Goal: Task Accomplishment & Management: Use online tool/utility

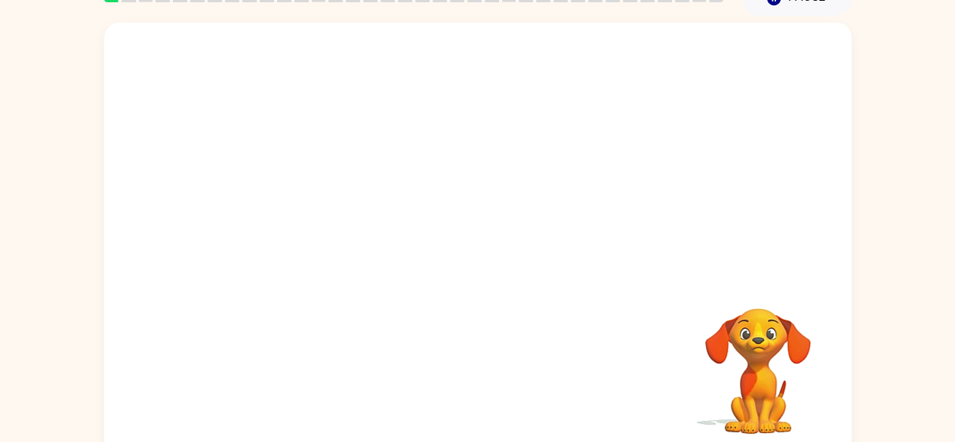
scroll to position [89, 0]
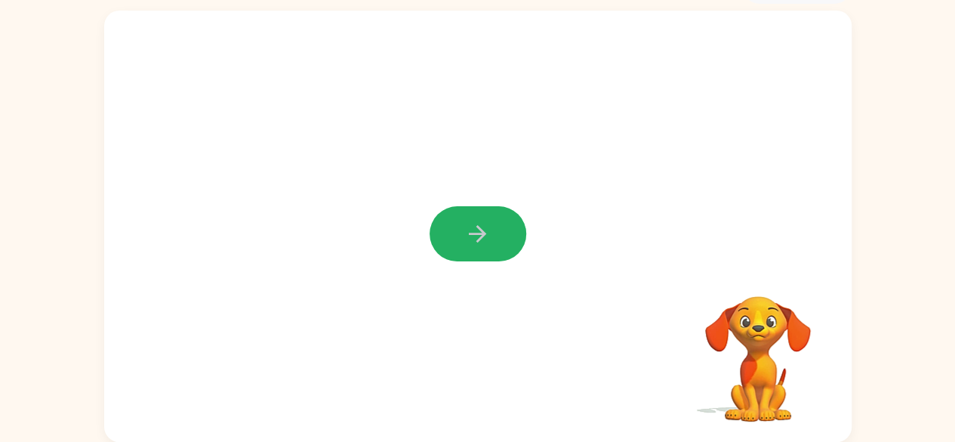
click at [466, 239] on icon "button" at bounding box center [477, 233] width 26 height 26
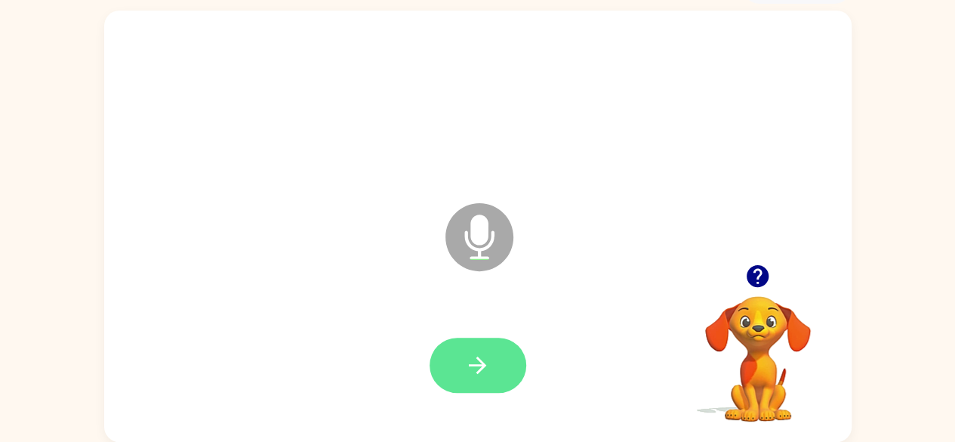
click at [479, 351] on button "button" at bounding box center [477, 364] width 97 height 55
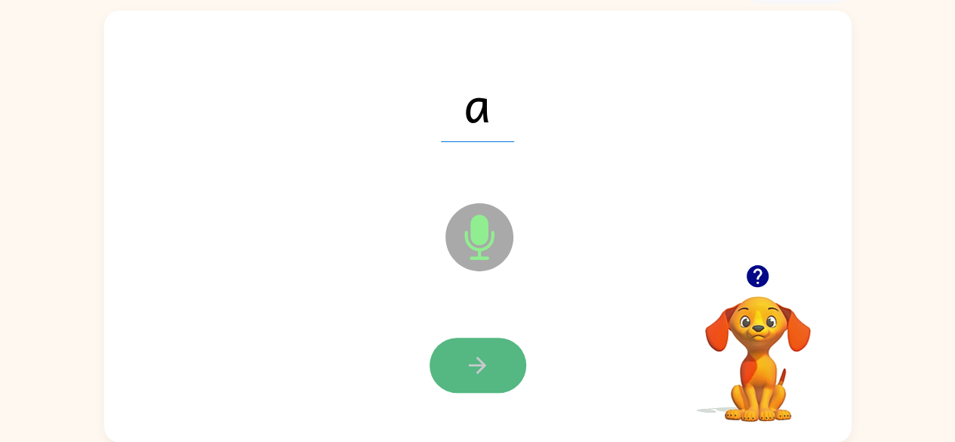
click at [482, 361] on icon "button" at bounding box center [477, 364] width 17 height 17
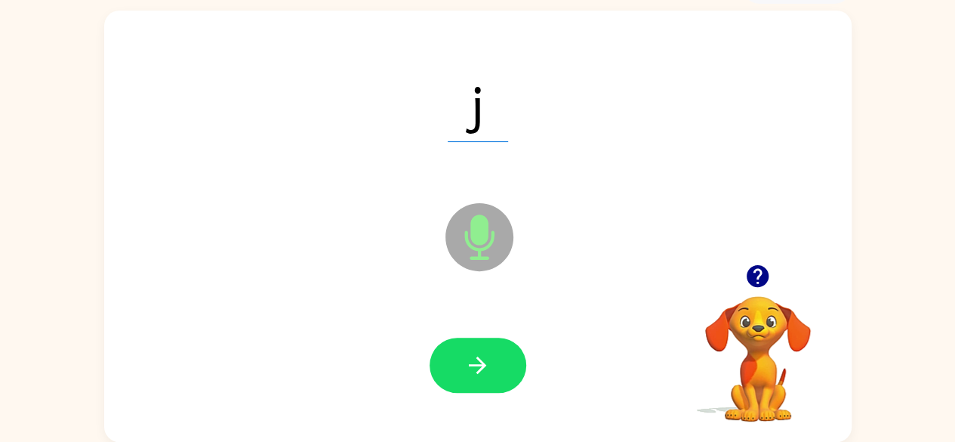
click at [482, 361] on icon "button" at bounding box center [477, 364] width 17 height 17
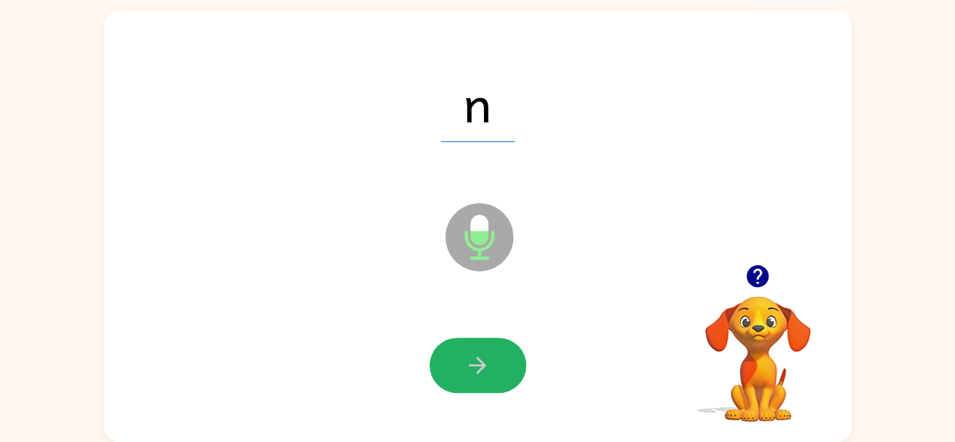
click at [482, 361] on icon "button" at bounding box center [477, 364] width 17 height 17
click at [484, 371] on icon "button" at bounding box center [477, 365] width 26 height 26
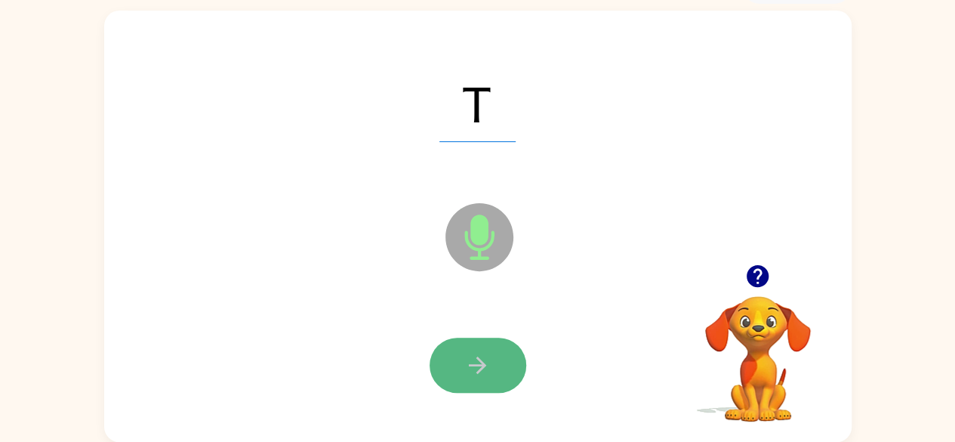
click at [476, 359] on icon "button" at bounding box center [477, 365] width 26 height 26
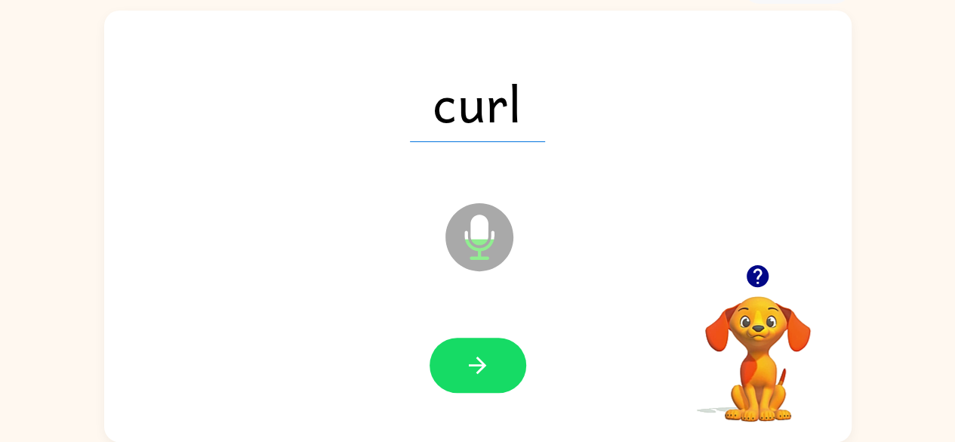
click at [476, 359] on icon "button" at bounding box center [477, 365] width 26 height 26
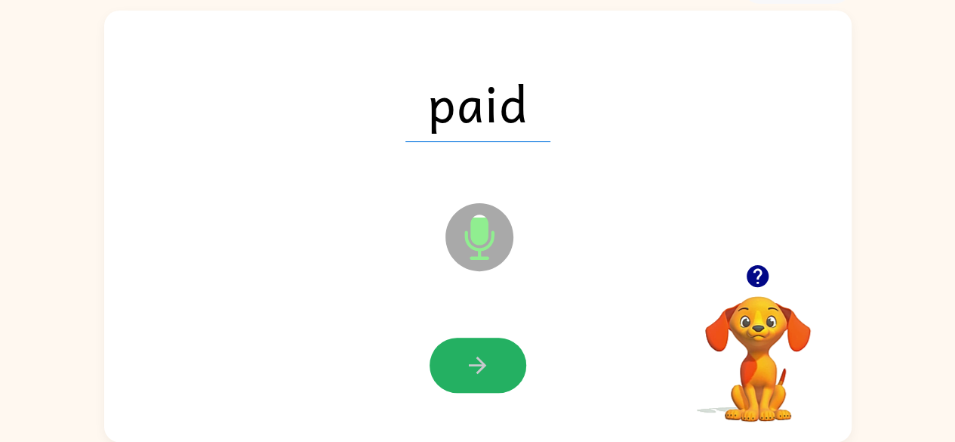
click at [476, 359] on icon "button" at bounding box center [477, 365] width 26 height 26
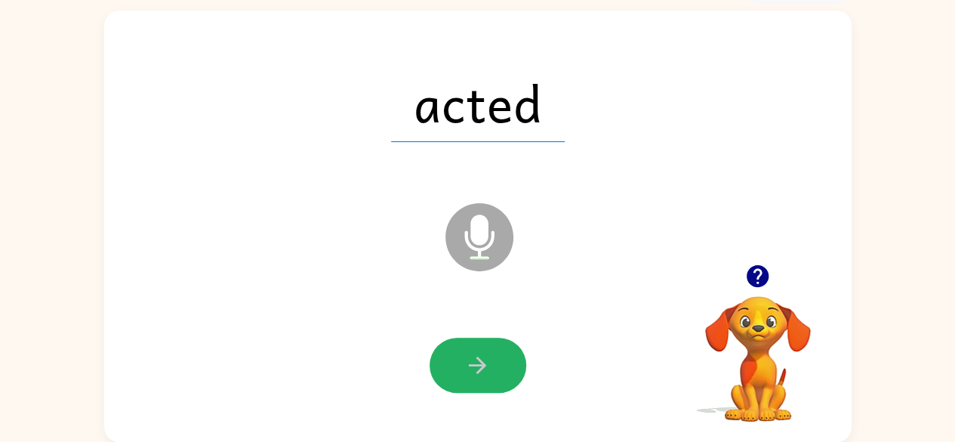
click at [476, 359] on icon "button" at bounding box center [477, 365] width 26 height 26
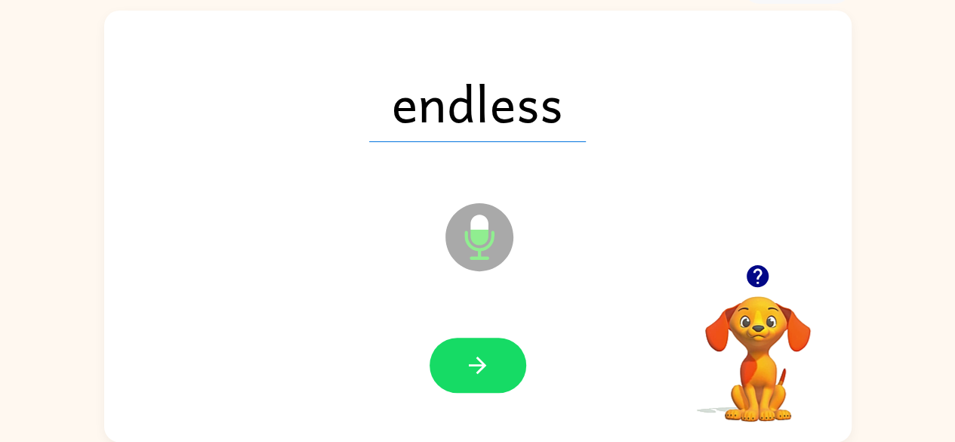
click at [476, 359] on icon "button" at bounding box center [477, 365] width 26 height 26
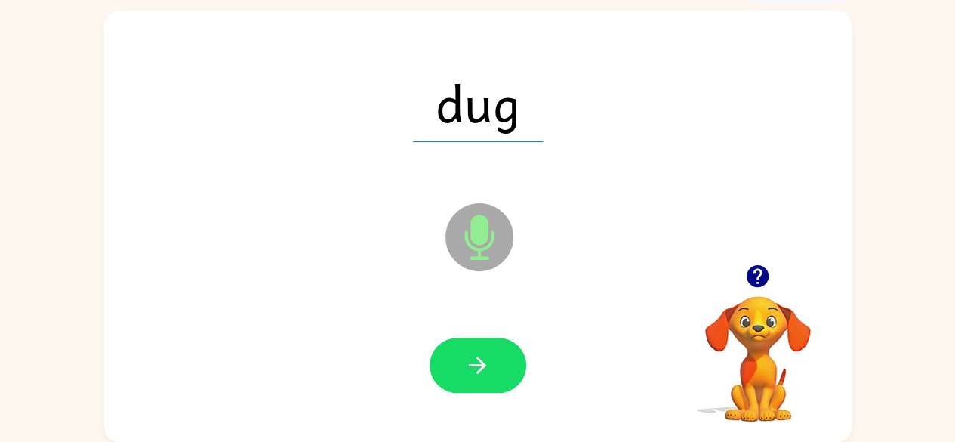
click at [476, 359] on icon "button" at bounding box center [477, 365] width 26 height 26
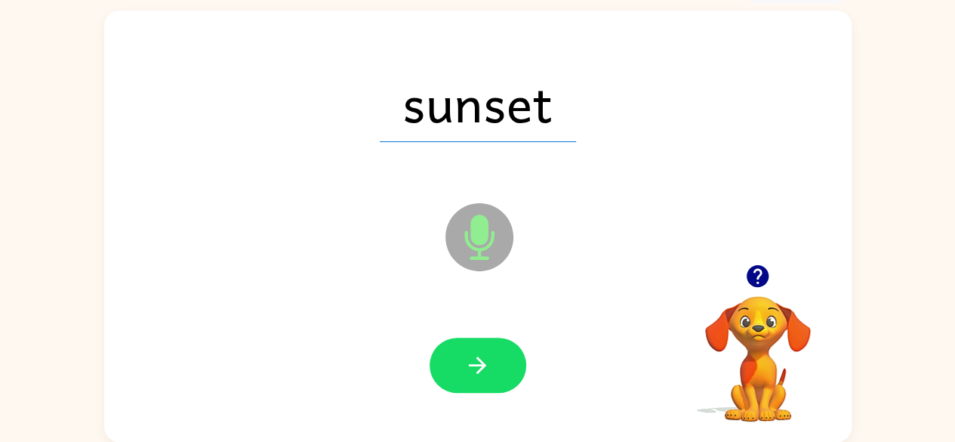
click at [476, 359] on icon "button" at bounding box center [477, 365] width 26 height 26
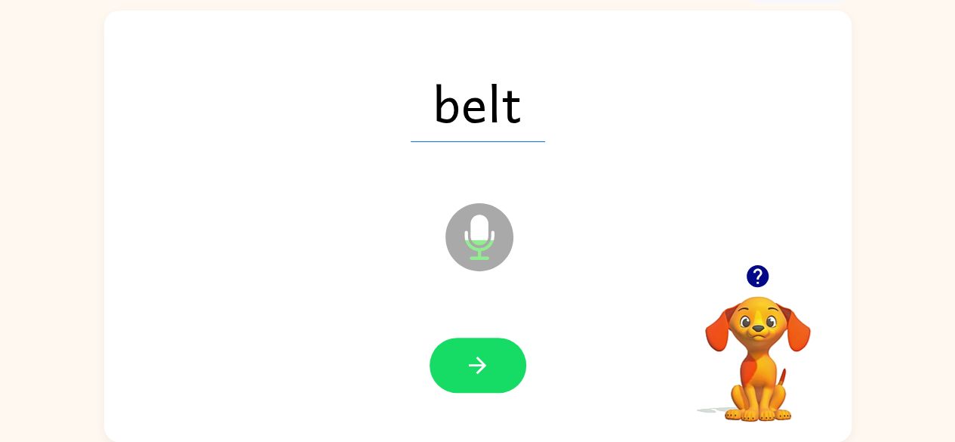
click at [476, 359] on icon "button" at bounding box center [477, 365] width 26 height 26
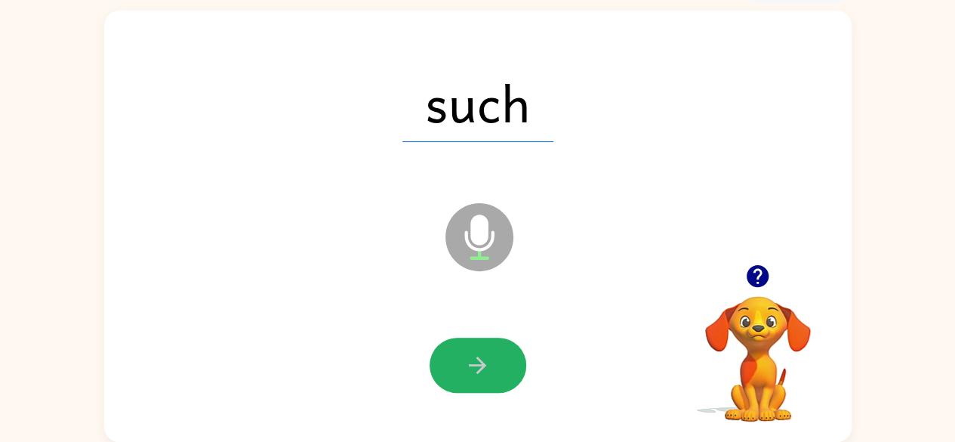
click at [476, 359] on icon "button" at bounding box center [477, 365] width 26 height 26
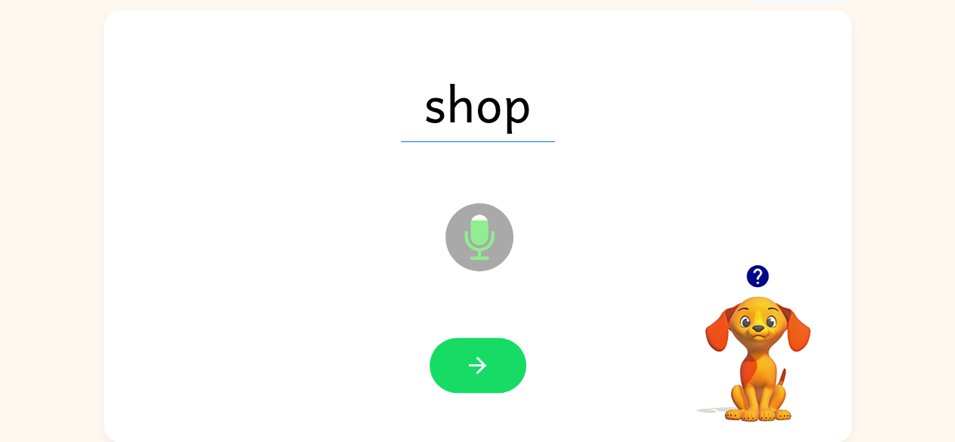
click at [476, 359] on icon "button" at bounding box center [477, 365] width 26 height 26
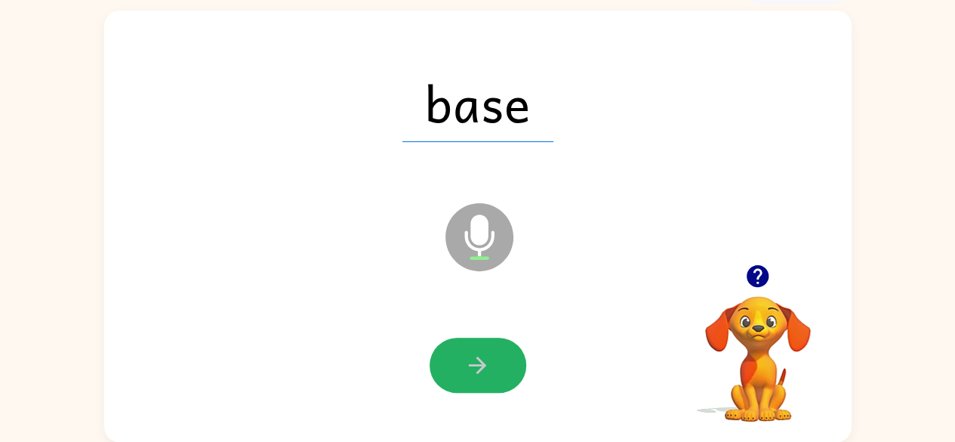
click at [481, 359] on icon "button" at bounding box center [477, 365] width 26 height 26
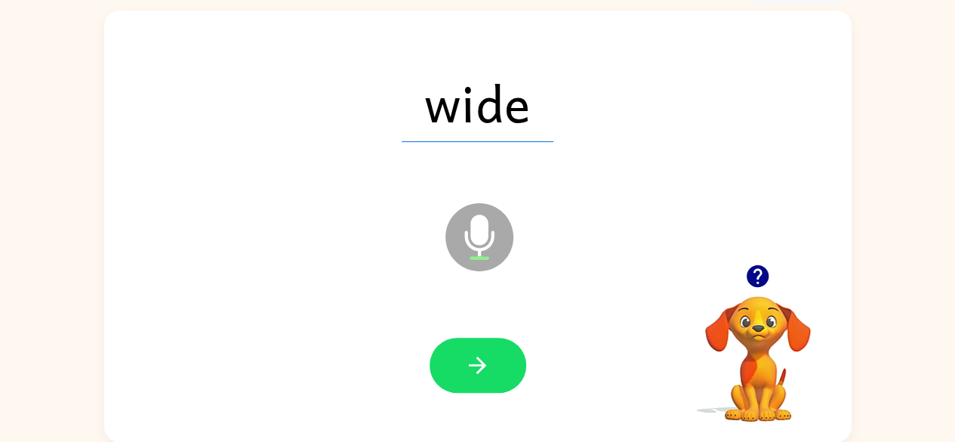
click at [481, 359] on icon "button" at bounding box center [477, 365] width 26 height 26
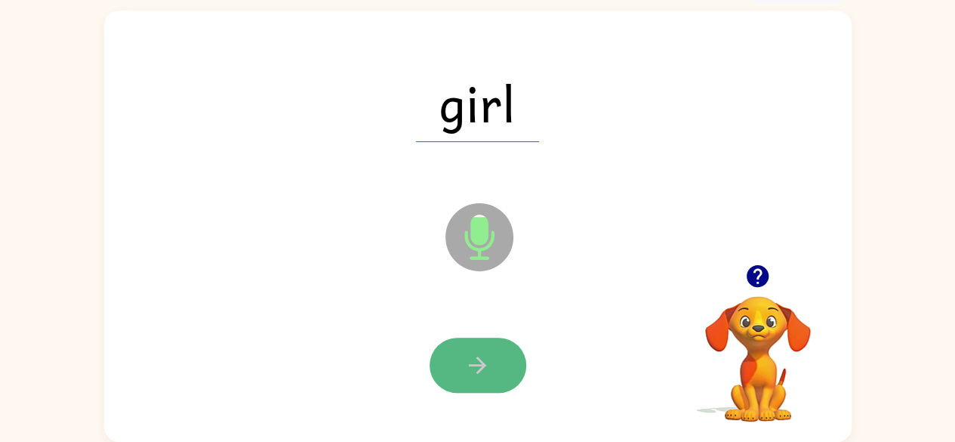
click at [480, 360] on icon "button" at bounding box center [477, 364] width 17 height 17
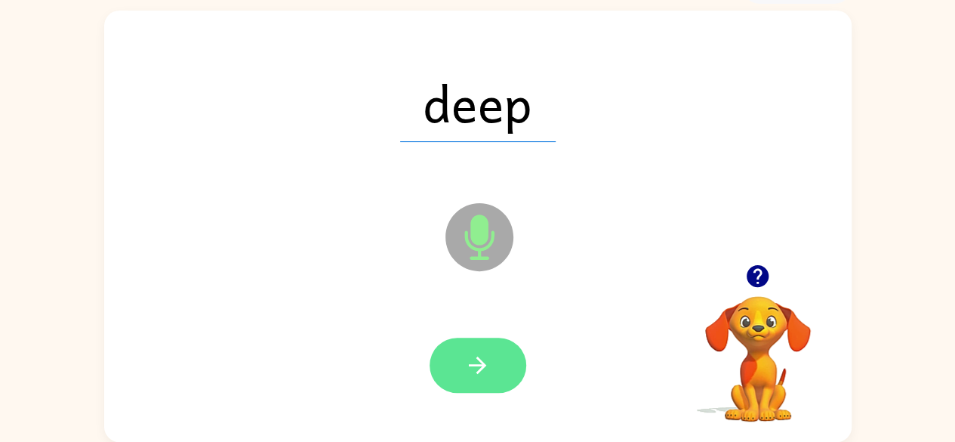
click at [494, 356] on button "button" at bounding box center [477, 364] width 97 height 55
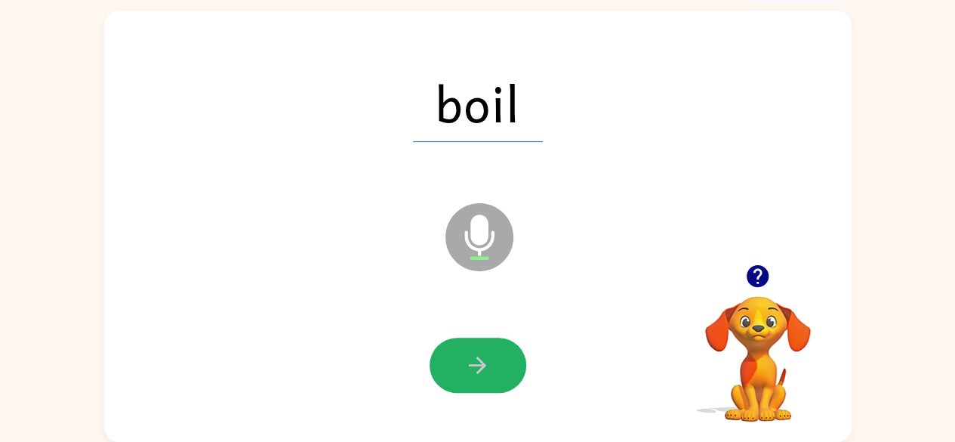
click at [494, 356] on button "button" at bounding box center [477, 364] width 97 height 55
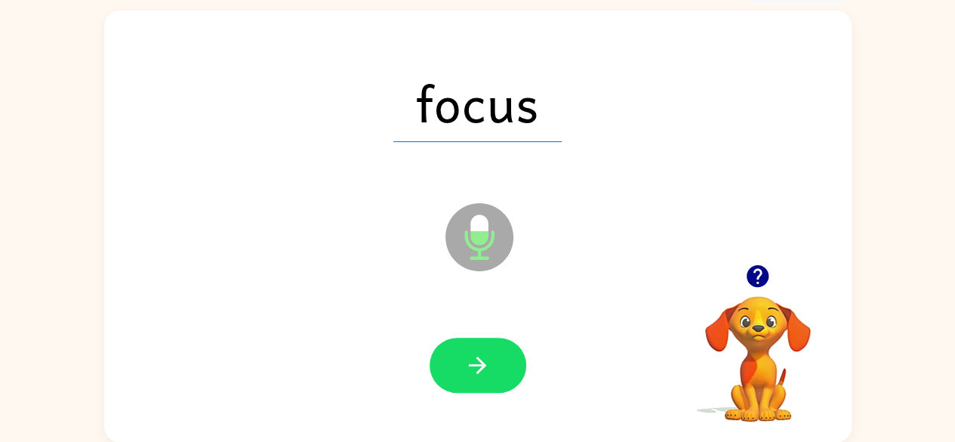
click at [494, 356] on button "button" at bounding box center [477, 364] width 97 height 55
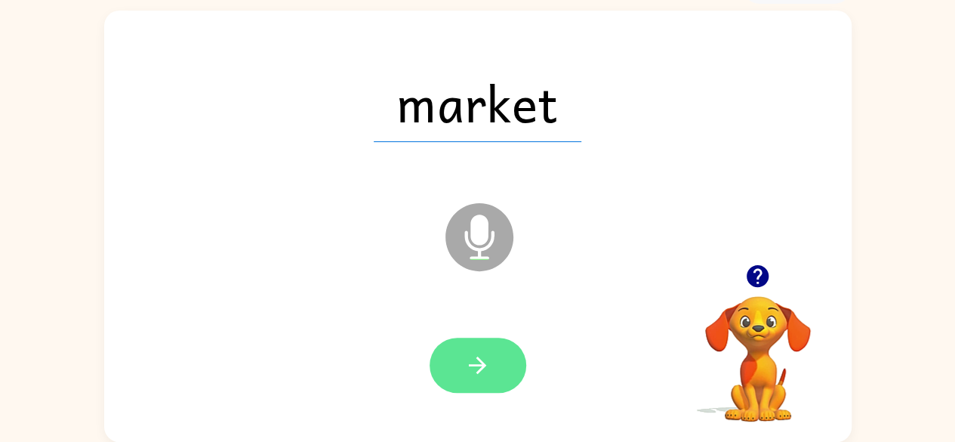
click at [464, 368] on icon "button" at bounding box center [477, 365] width 26 height 26
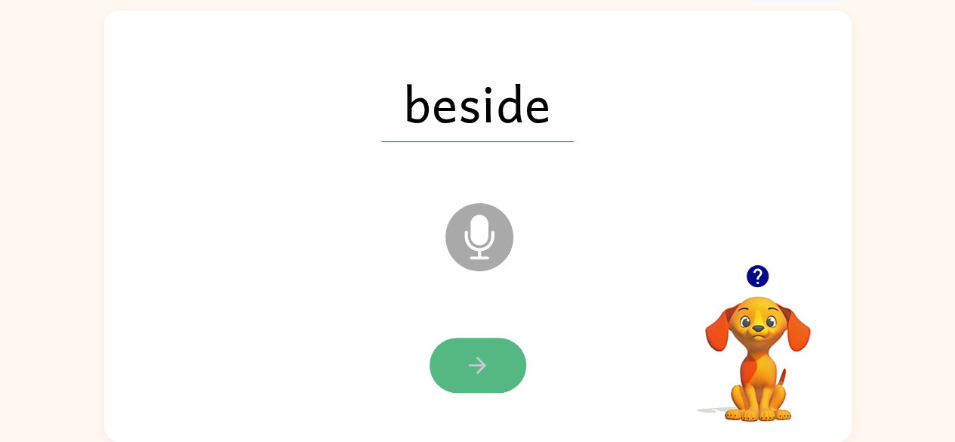
click at [480, 369] on icon "button" at bounding box center [477, 364] width 17 height 17
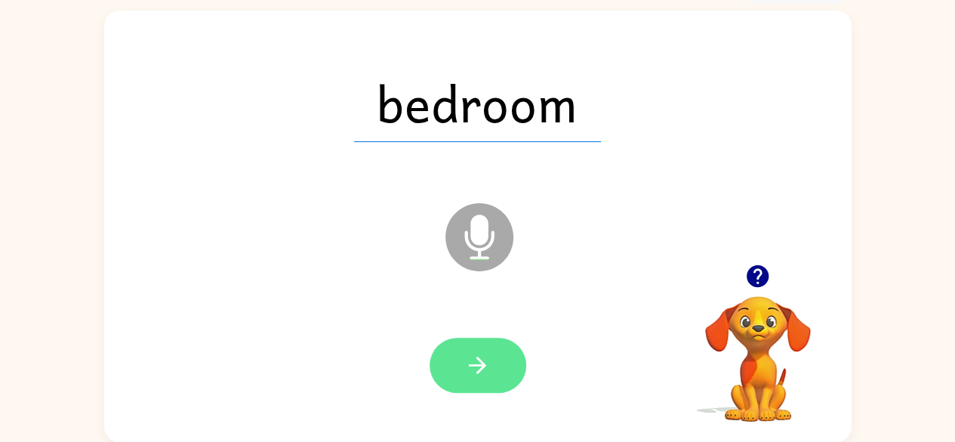
click at [464, 371] on icon "button" at bounding box center [477, 365] width 26 height 26
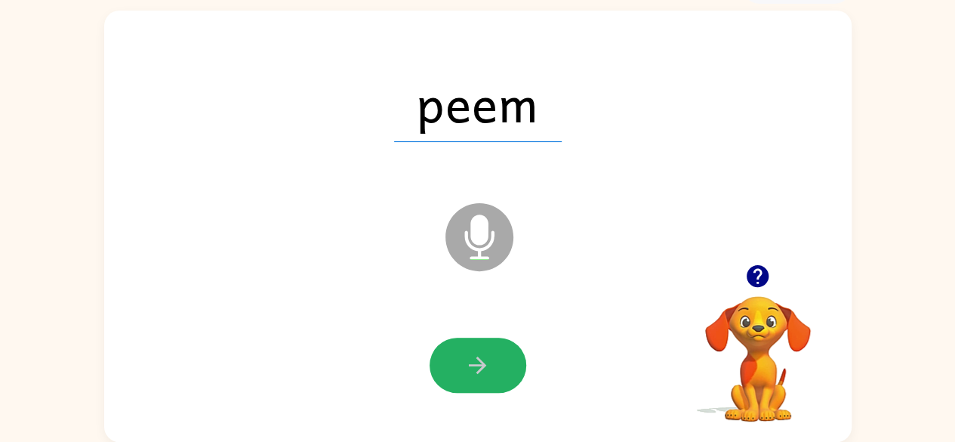
click at [464, 371] on icon "button" at bounding box center [477, 365] width 26 height 26
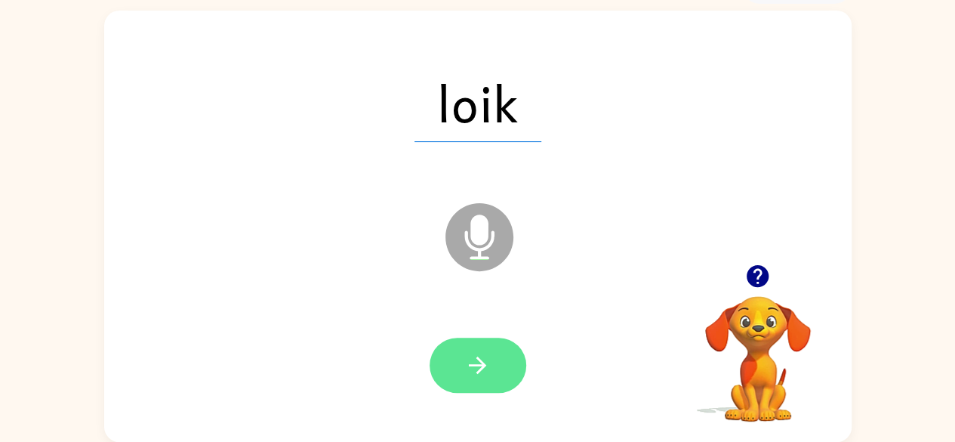
click at [469, 354] on icon "button" at bounding box center [477, 365] width 26 height 26
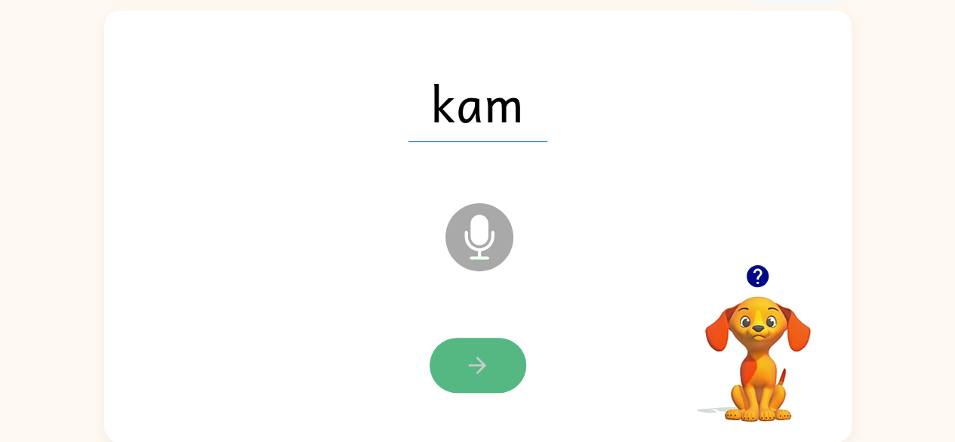
click at [492, 380] on button "button" at bounding box center [477, 364] width 97 height 55
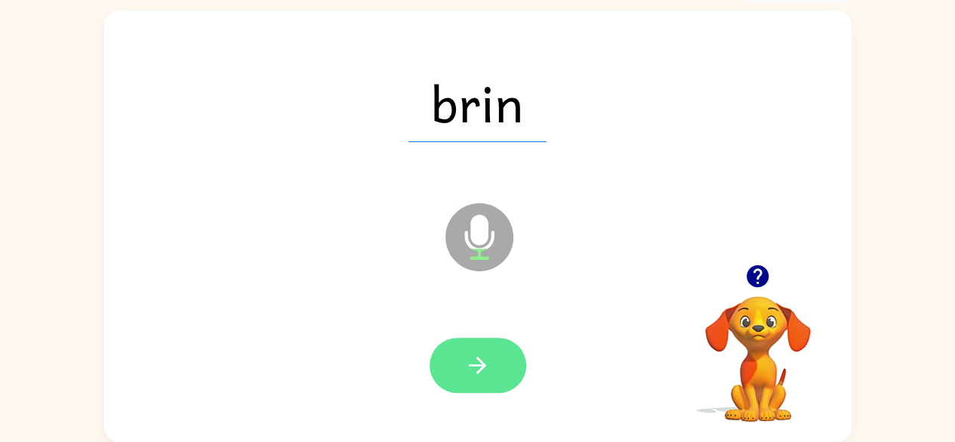
click at [472, 365] on icon "button" at bounding box center [477, 364] width 17 height 17
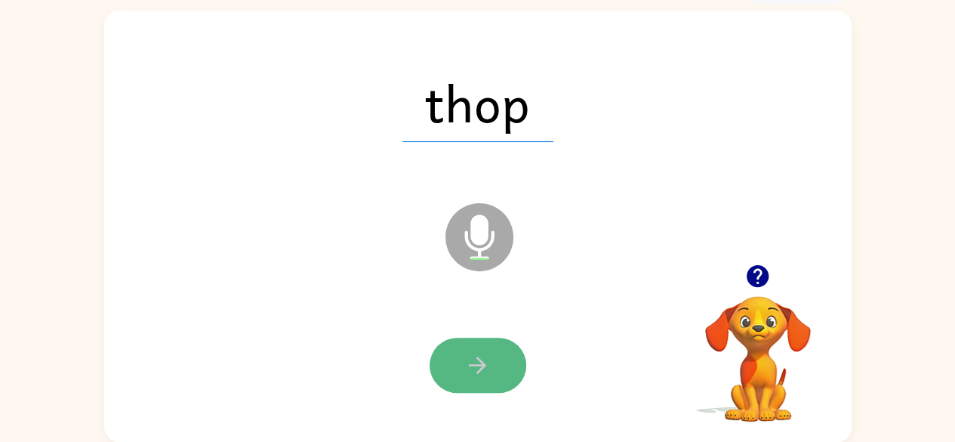
click at [485, 371] on icon "button" at bounding box center [477, 365] width 26 height 26
click at [454, 368] on button "button" at bounding box center [477, 364] width 97 height 55
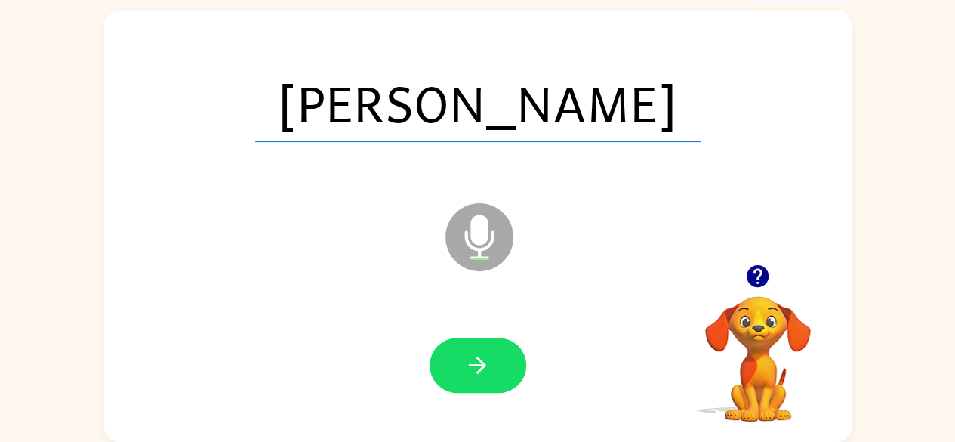
click at [454, 368] on button "button" at bounding box center [477, 364] width 97 height 55
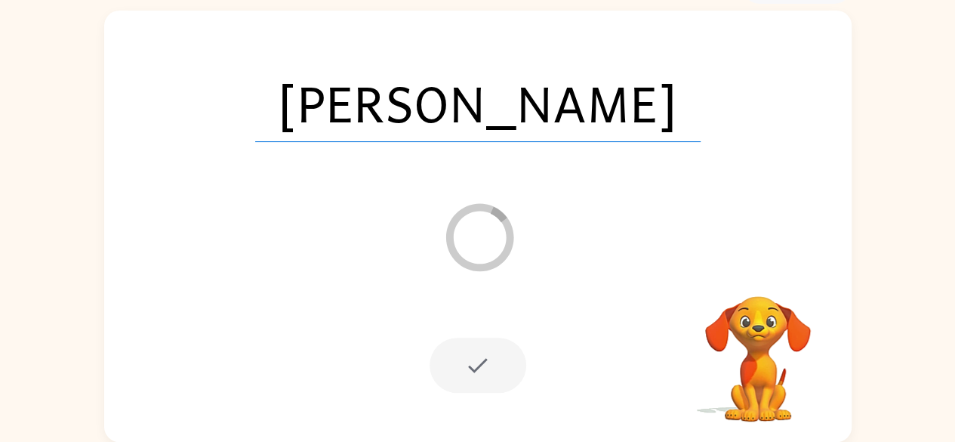
scroll to position [62, 0]
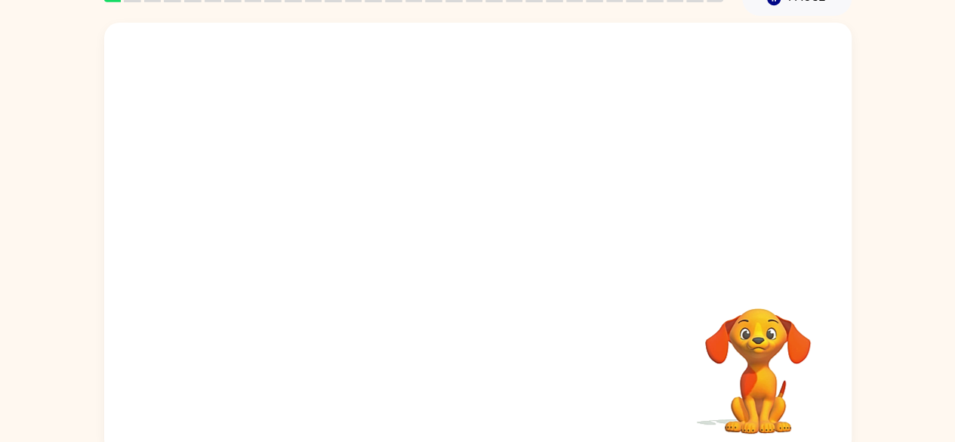
scroll to position [89, 0]
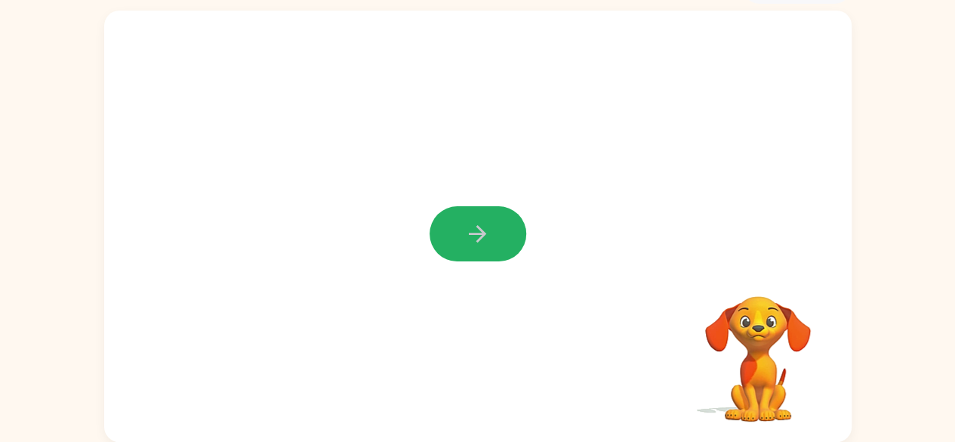
click at [456, 235] on button "button" at bounding box center [477, 233] width 97 height 55
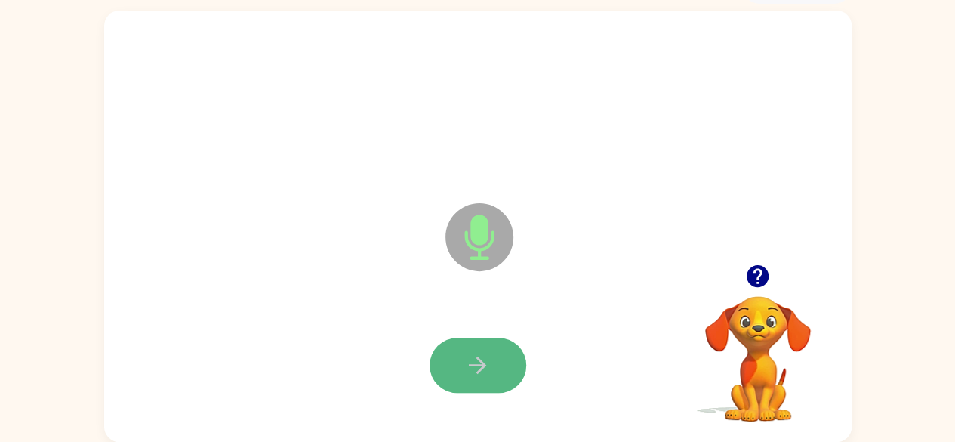
click at [480, 358] on icon "button" at bounding box center [477, 365] width 26 height 26
click at [494, 365] on button "button" at bounding box center [477, 364] width 97 height 55
click at [491, 359] on button "button" at bounding box center [477, 364] width 97 height 55
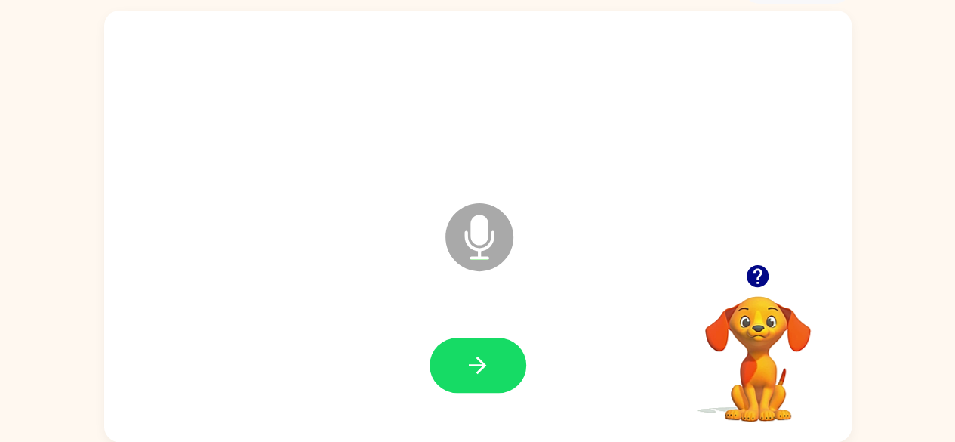
click at [756, 271] on icon "button" at bounding box center [757, 276] width 22 height 22
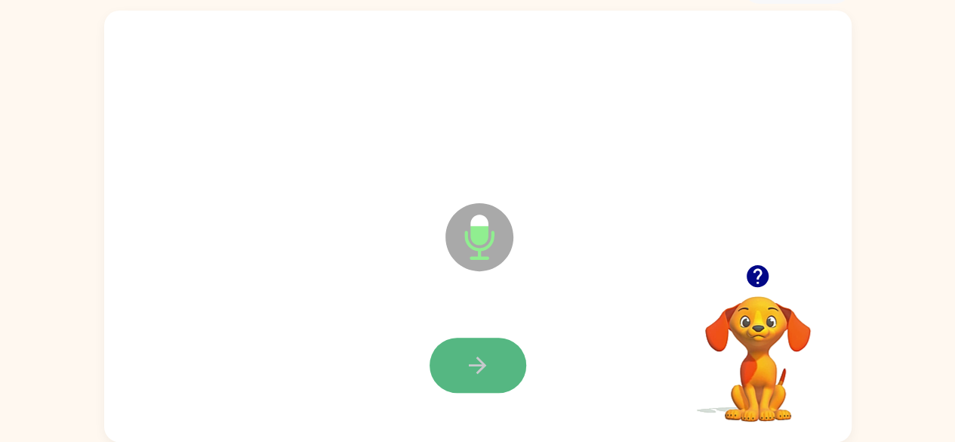
click at [481, 384] on button "button" at bounding box center [477, 364] width 97 height 55
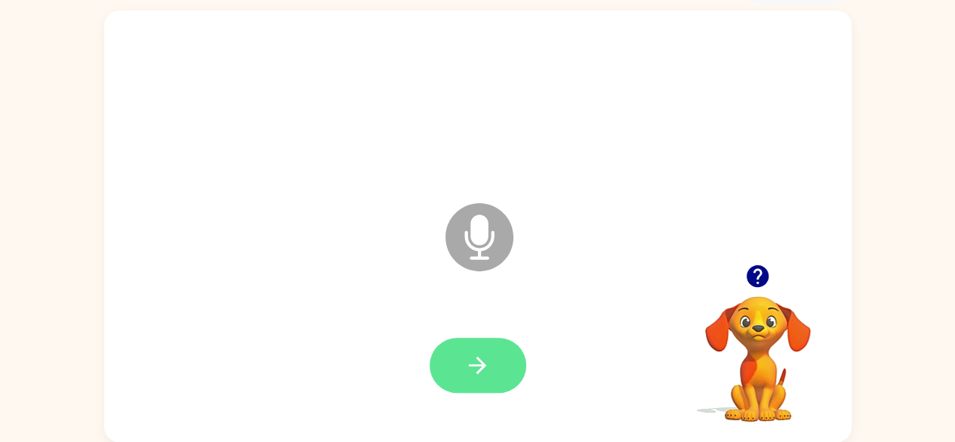
click at [487, 368] on icon "button" at bounding box center [477, 365] width 26 height 26
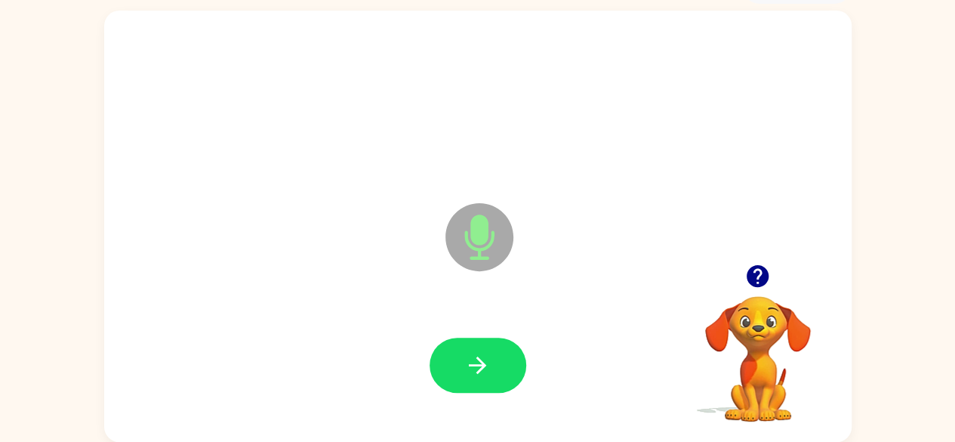
click at [487, 368] on icon "button" at bounding box center [477, 365] width 26 height 26
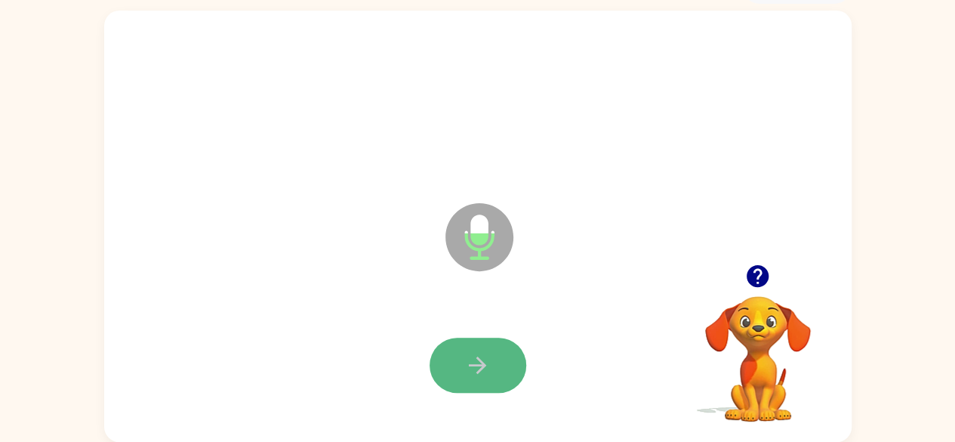
click at [487, 359] on icon "button" at bounding box center [477, 365] width 26 height 26
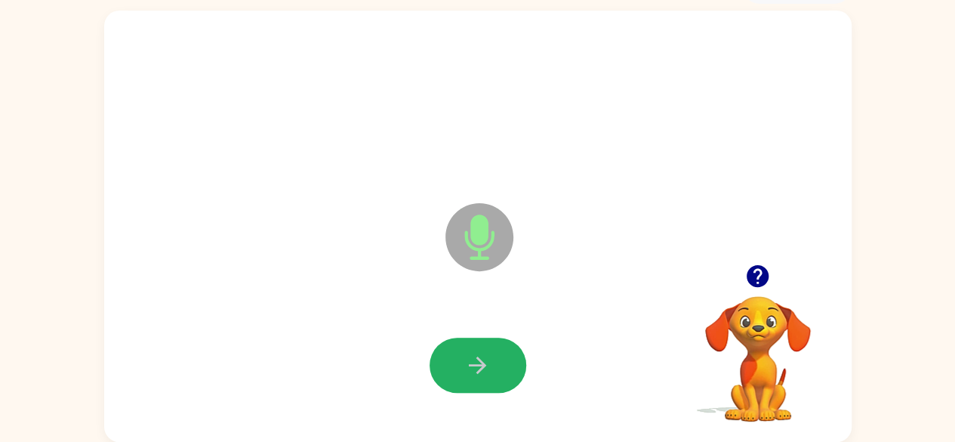
click at [486, 359] on icon "button" at bounding box center [477, 365] width 26 height 26
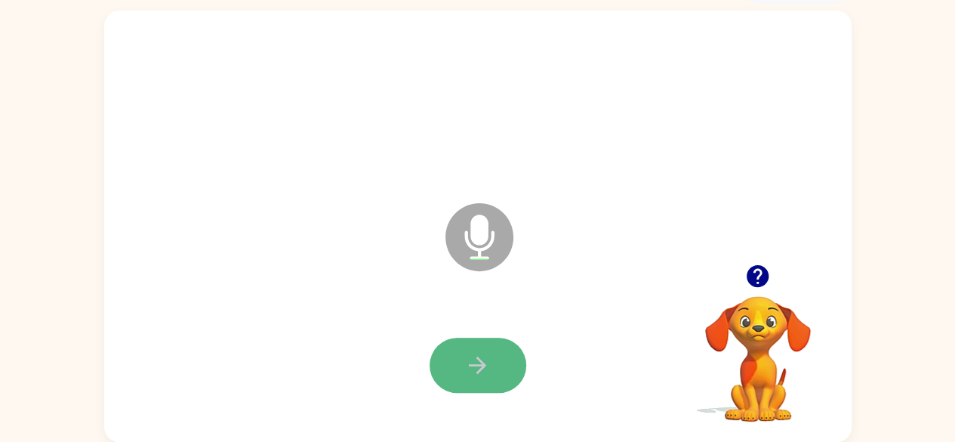
click at [480, 372] on icon "button" at bounding box center [477, 365] width 26 height 26
click at [477, 360] on icon "button" at bounding box center [477, 365] width 26 height 26
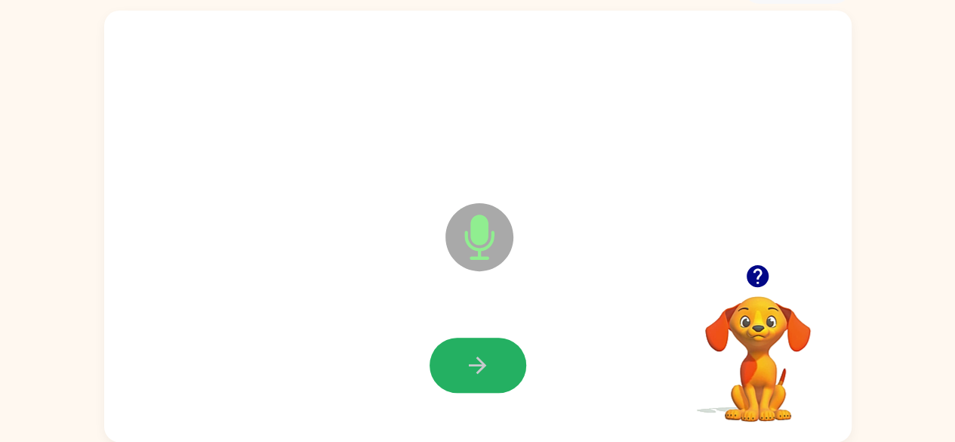
click at [477, 360] on icon "button" at bounding box center [477, 365] width 26 height 26
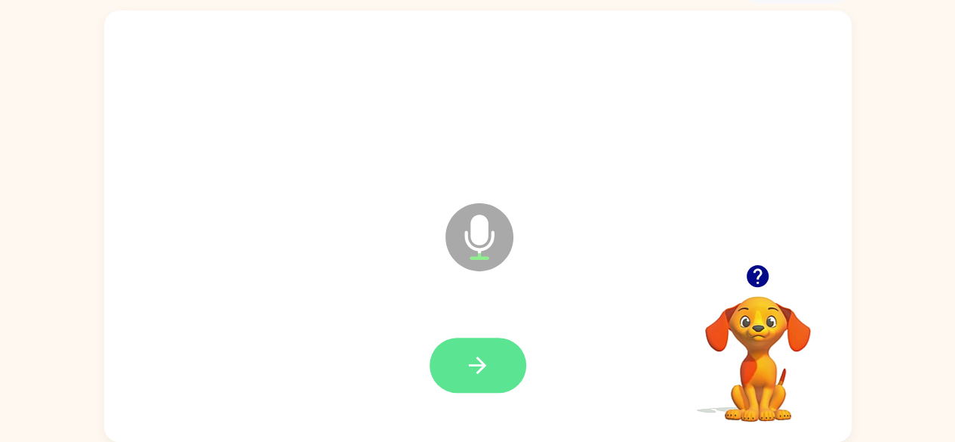
click at [482, 356] on icon "button" at bounding box center [477, 365] width 26 height 26
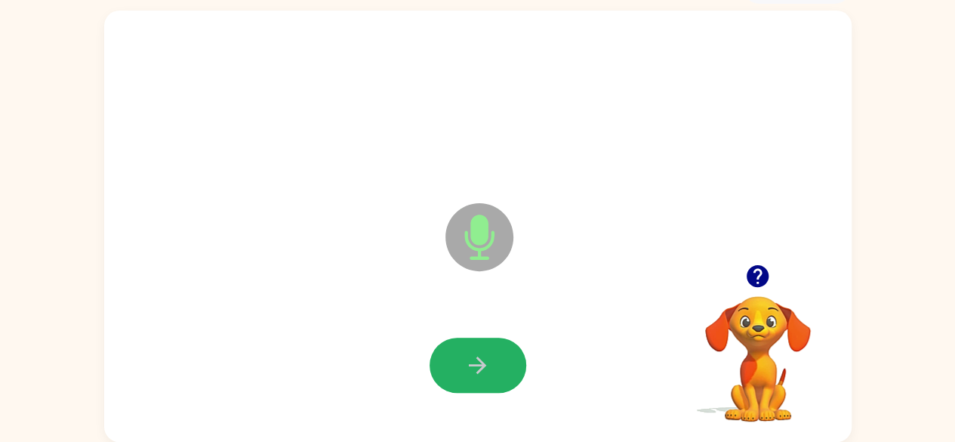
click at [482, 356] on icon "button" at bounding box center [477, 365] width 26 height 26
click at [468, 362] on icon "button" at bounding box center [477, 365] width 26 height 26
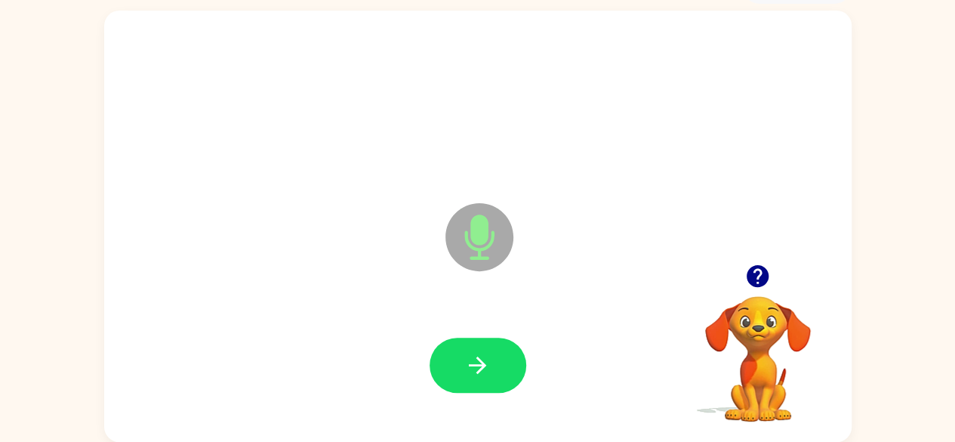
click at [468, 362] on icon "button" at bounding box center [477, 365] width 26 height 26
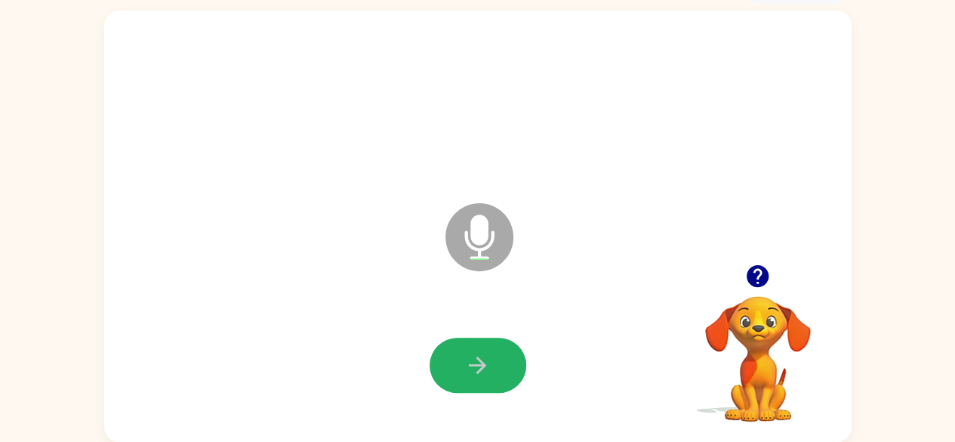
click at [468, 362] on icon "button" at bounding box center [477, 365] width 26 height 26
click at [462, 368] on button "button" at bounding box center [477, 364] width 97 height 55
click at [484, 352] on icon "button" at bounding box center [477, 365] width 26 height 26
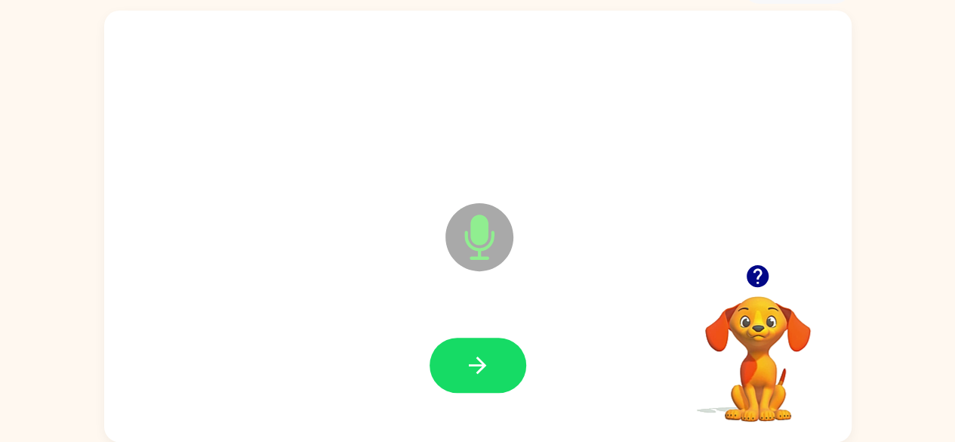
click at [484, 352] on icon "button" at bounding box center [477, 365] width 26 height 26
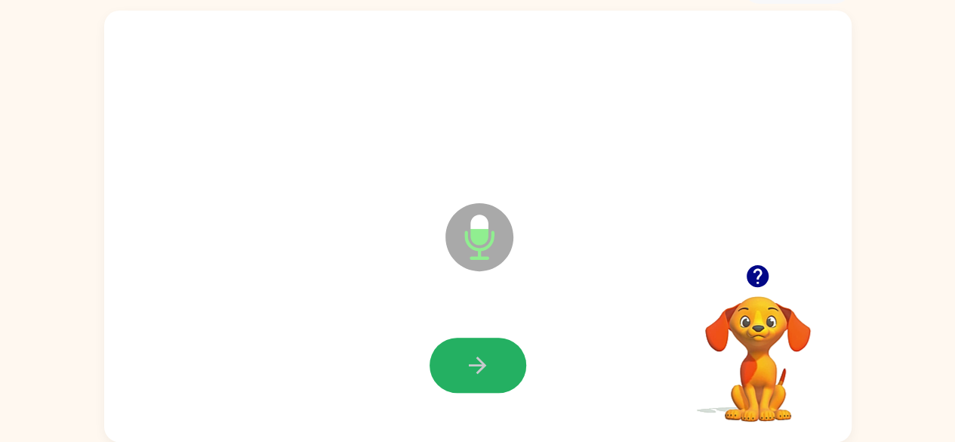
click at [484, 352] on icon "button" at bounding box center [477, 365] width 26 height 26
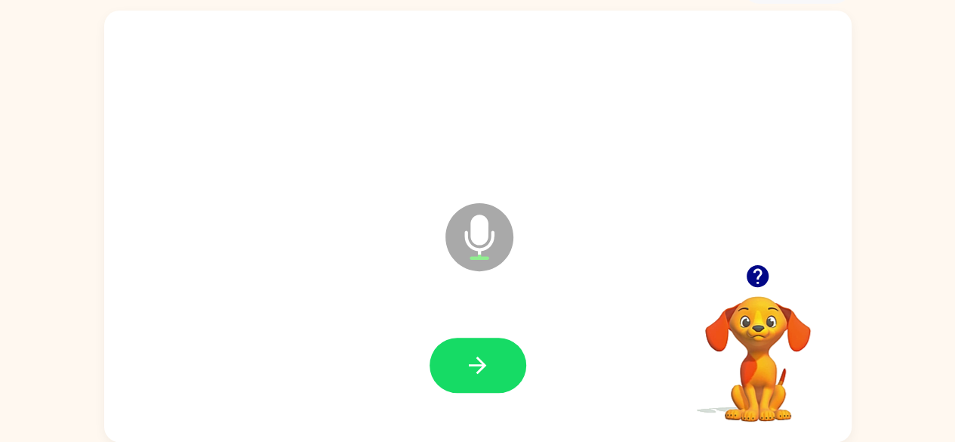
click at [484, 352] on icon "button" at bounding box center [477, 365] width 26 height 26
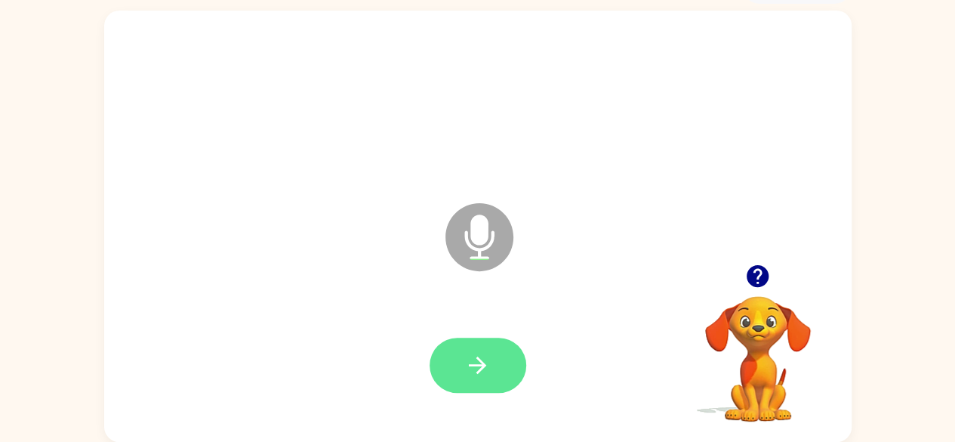
click at [471, 355] on icon "button" at bounding box center [477, 365] width 26 height 26
click at [466, 350] on button "button" at bounding box center [477, 364] width 97 height 55
click at [465, 352] on icon "button" at bounding box center [477, 365] width 26 height 26
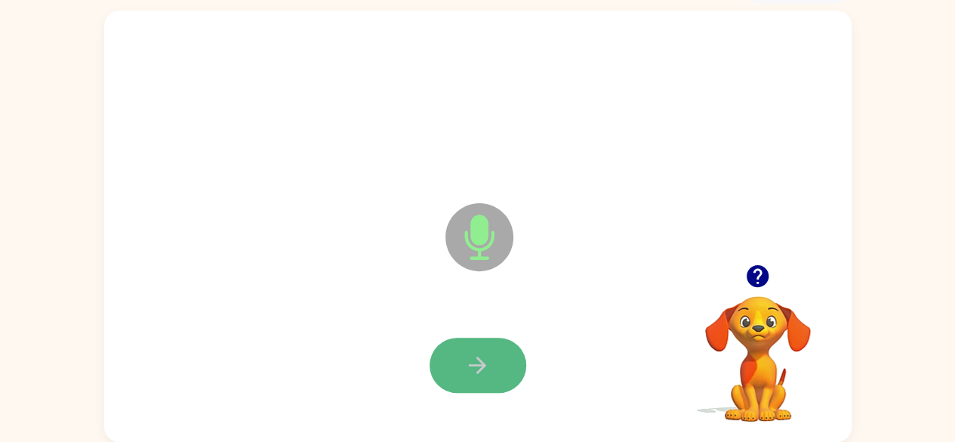
click at [473, 362] on icon "button" at bounding box center [477, 365] width 26 height 26
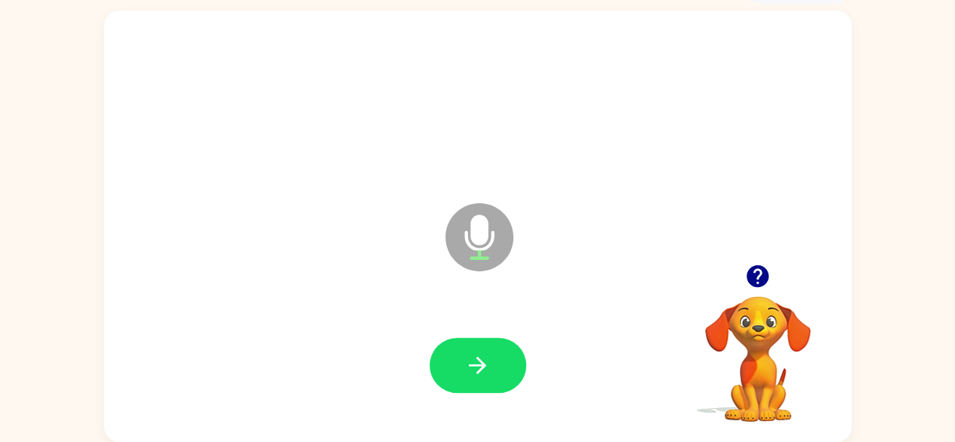
click at [473, 359] on icon "button" at bounding box center [477, 365] width 26 height 26
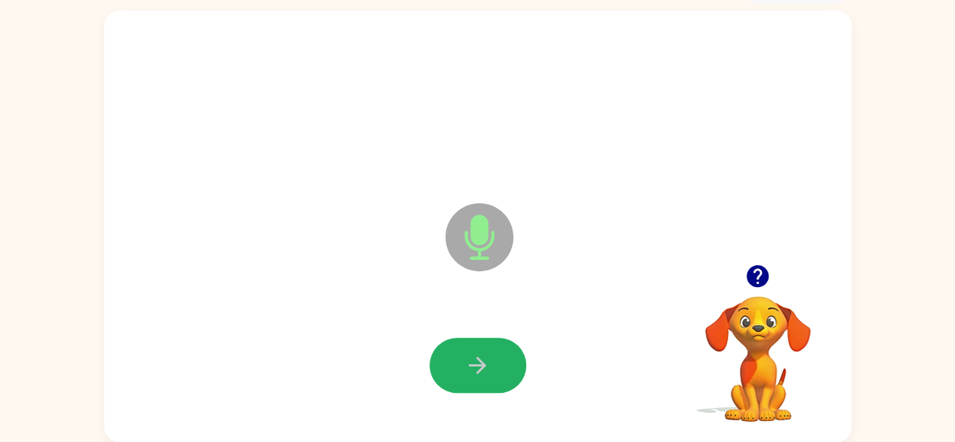
click at [473, 359] on icon "button" at bounding box center [477, 365] width 26 height 26
click at [473, 352] on icon "button" at bounding box center [477, 365] width 26 height 26
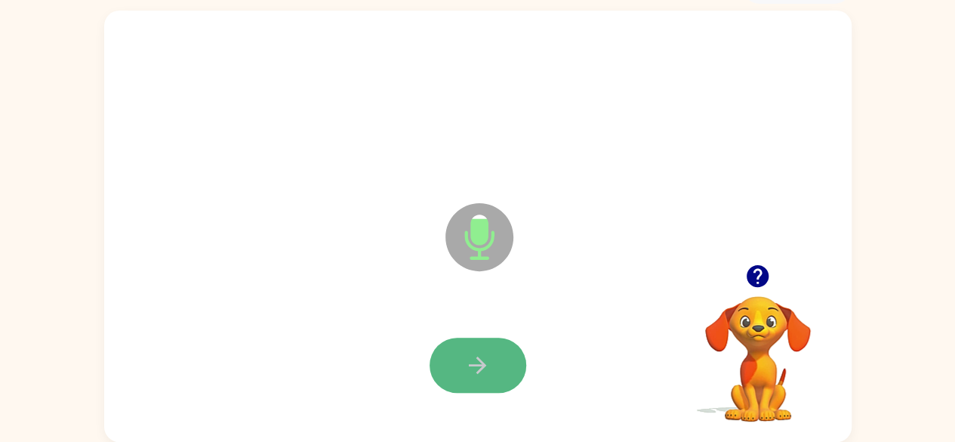
click at [476, 340] on button "button" at bounding box center [477, 364] width 97 height 55
click at [476, 339] on button "button" at bounding box center [477, 364] width 97 height 55
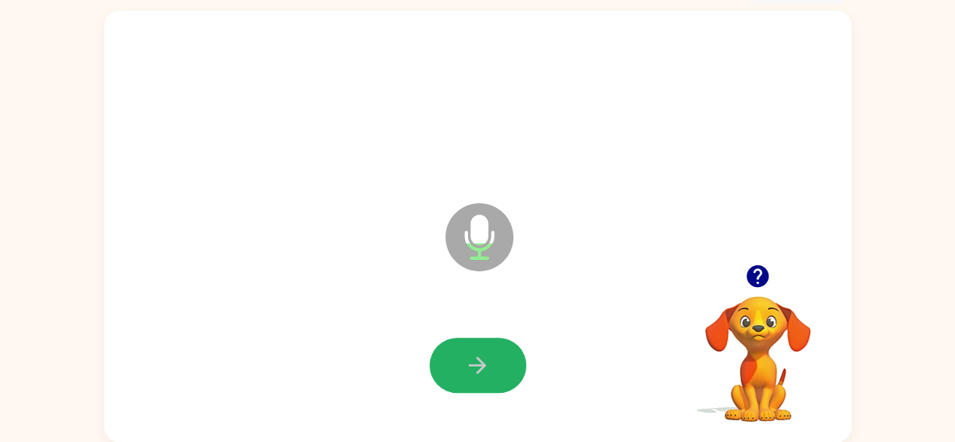
click at [476, 339] on button "button" at bounding box center [477, 364] width 97 height 55
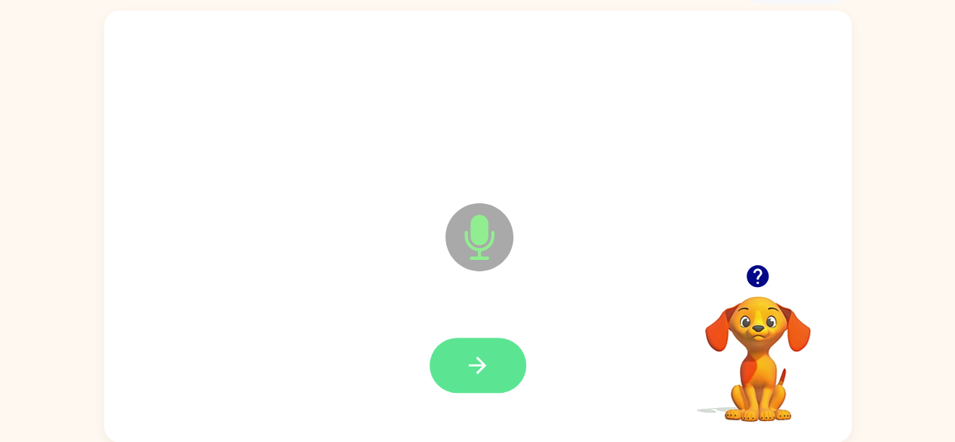
click at [471, 359] on icon "button" at bounding box center [477, 365] width 26 height 26
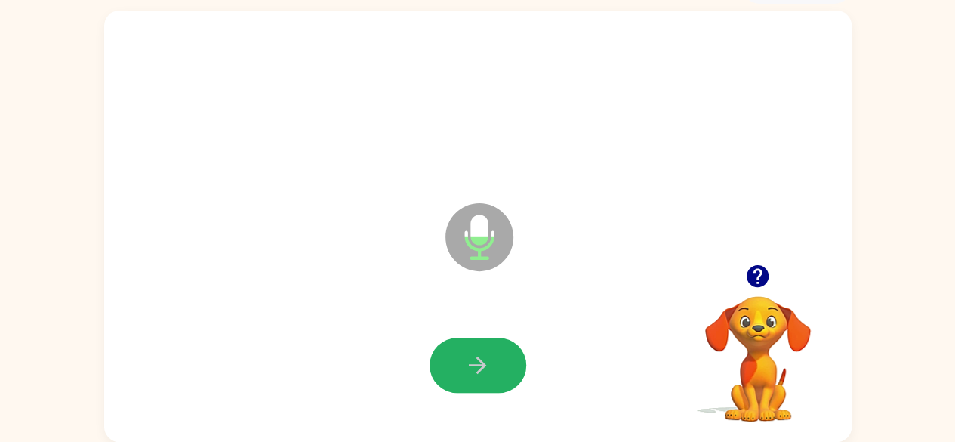
click at [442, 371] on button "button" at bounding box center [477, 364] width 97 height 55
click at [479, 362] on icon "button" at bounding box center [477, 365] width 26 height 26
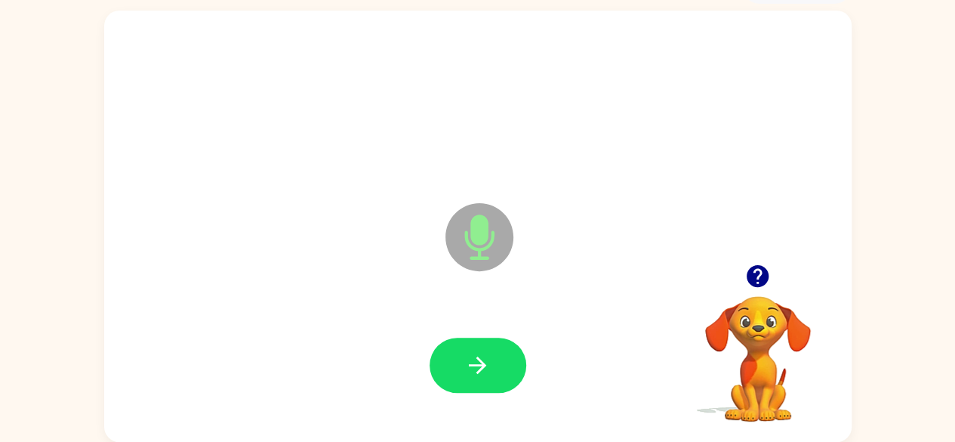
click at [477, 362] on icon "button" at bounding box center [477, 365] width 26 height 26
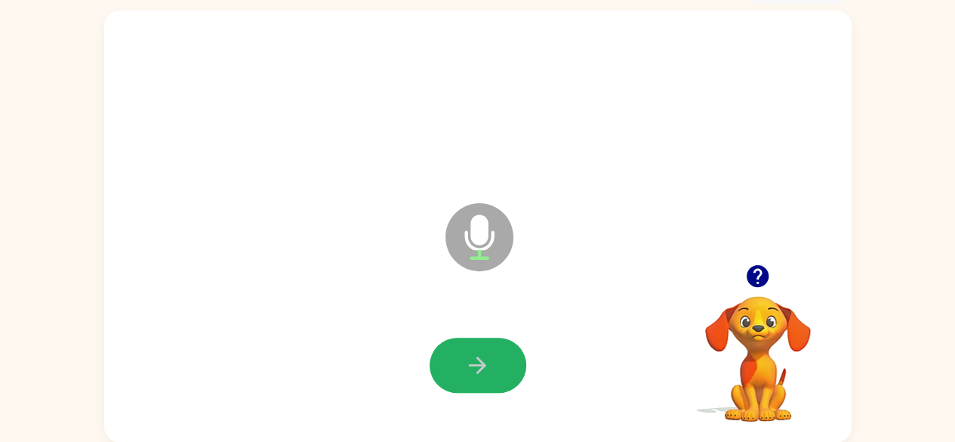
click at [477, 362] on icon "button" at bounding box center [477, 365] width 26 height 26
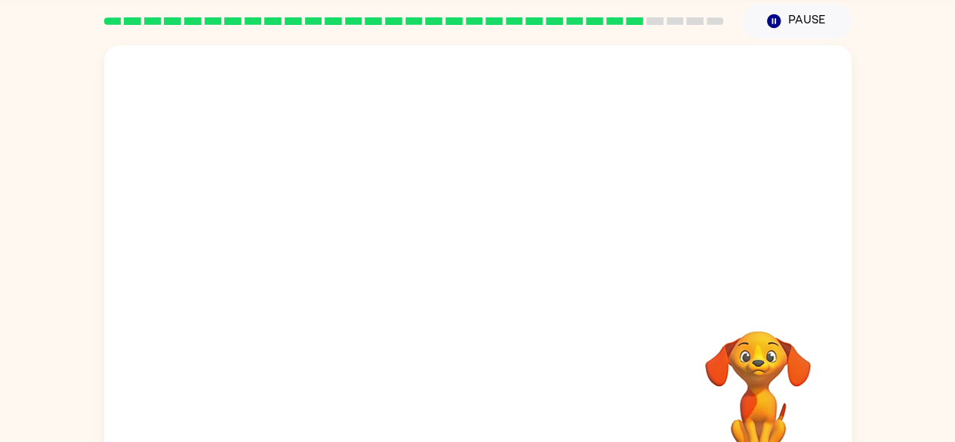
scroll to position [89, 0]
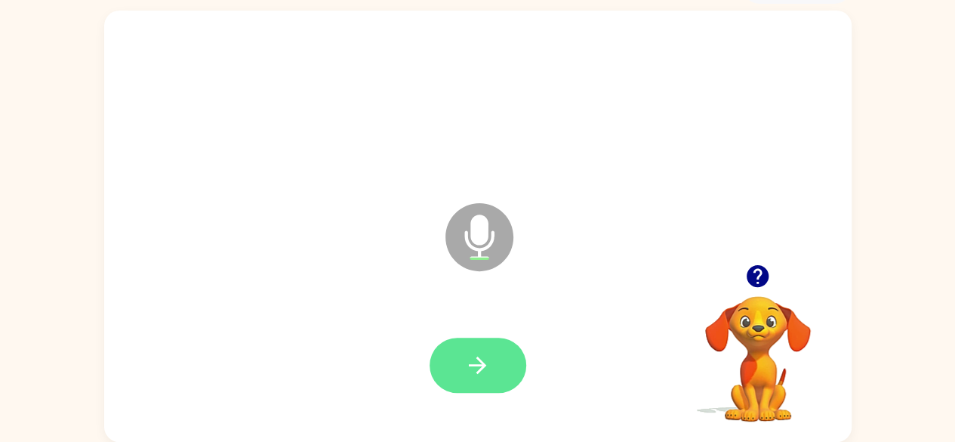
click at [482, 368] on icon "button" at bounding box center [477, 364] width 17 height 17
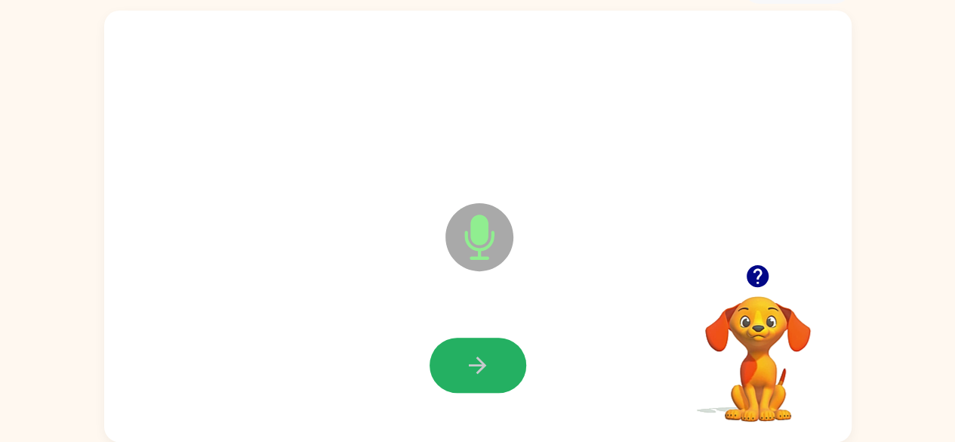
click at [483, 356] on icon "button" at bounding box center [477, 365] width 26 height 26
click at [472, 354] on icon "button" at bounding box center [477, 365] width 26 height 26
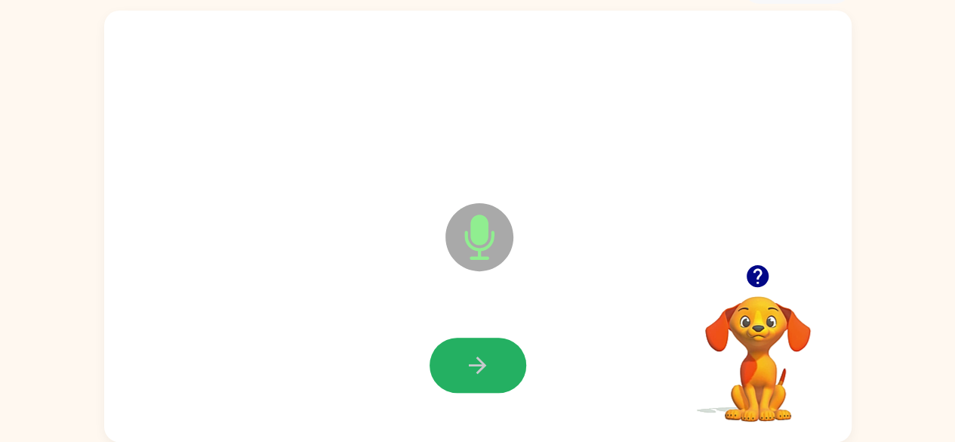
click at [472, 354] on icon "button" at bounding box center [477, 365] width 26 height 26
click at [471, 359] on icon "button" at bounding box center [477, 365] width 26 height 26
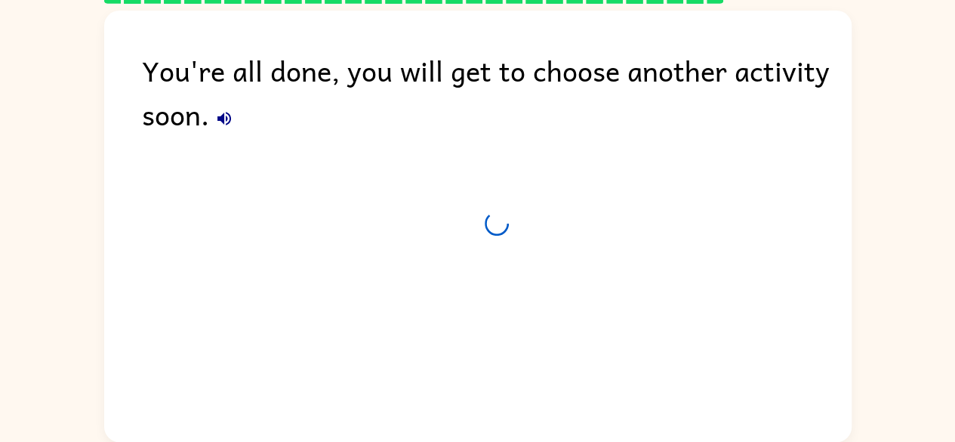
scroll to position [62, 0]
